Goal: Use online tool/utility: Use online tool/utility

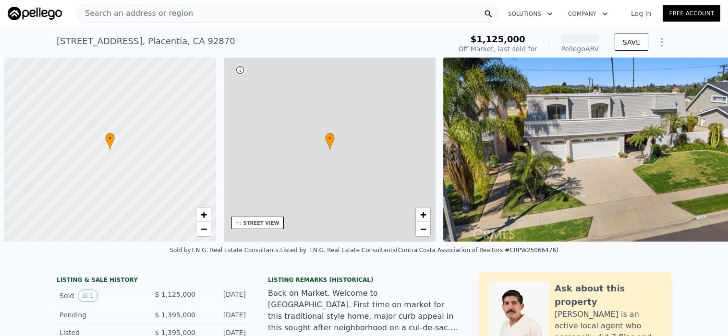
scroll to position [0, 4]
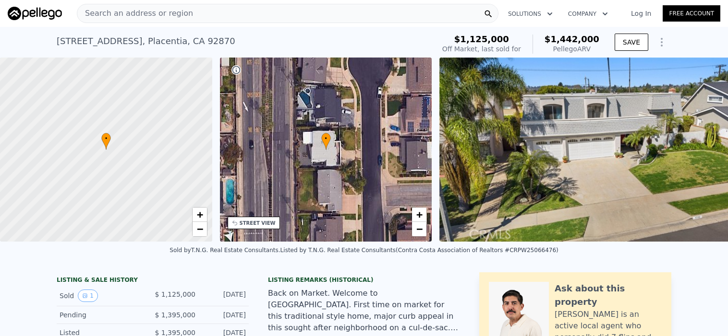
click at [155, 13] on span "Search an address or region" at bounding box center [135, 14] width 116 height 12
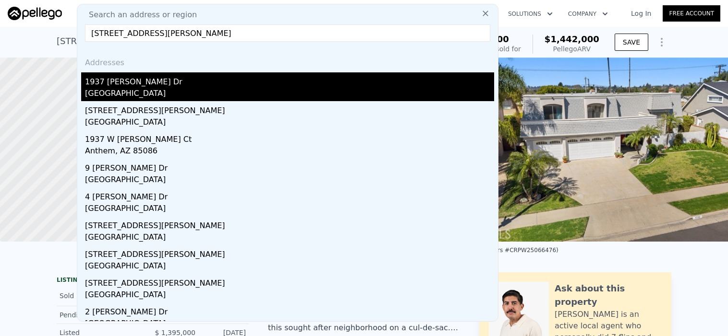
type input "[STREET_ADDRESS][PERSON_NAME]"
click at [114, 85] on div "1937 [PERSON_NAME] Dr" at bounding box center [289, 79] width 409 height 15
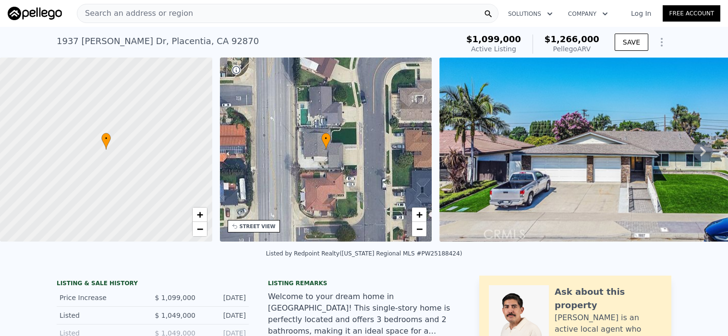
type input "3"
type input "1857"
type input "2744"
type input "6654"
type input "8455"
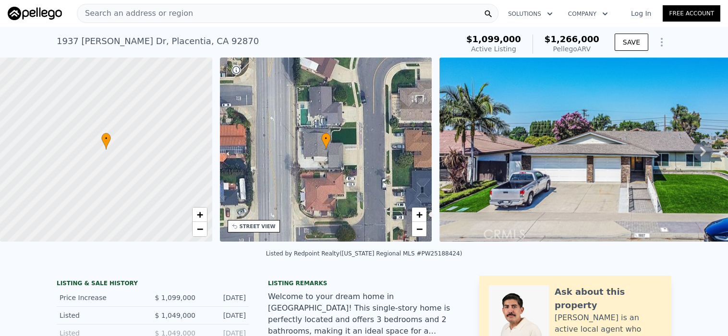
type input "$ 1,442,000"
type input "8"
type input "$ 138,708"
